Goal: Task Accomplishment & Management: Use online tool/utility

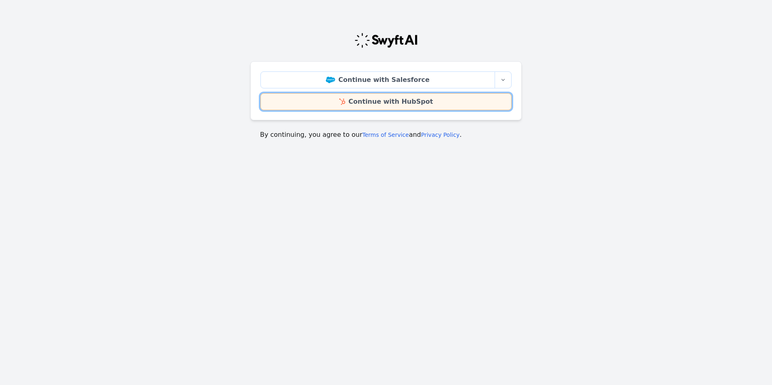
click at [337, 98] on link "Continue with HubSpot" at bounding box center [385, 101] width 251 height 17
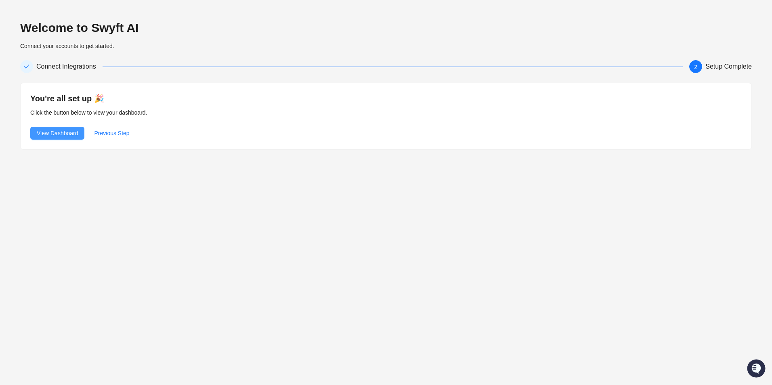
click at [68, 130] on span "View Dashboard" at bounding box center [57, 133] width 41 height 9
